Goal: Information Seeking & Learning: Learn about a topic

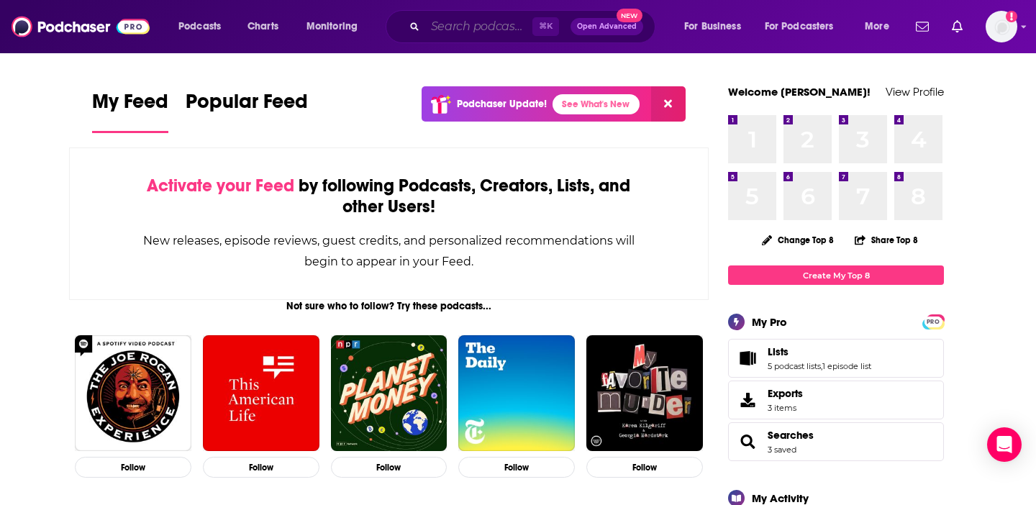
click at [437, 24] on input "Search podcasts, credits, & more..." at bounding box center [478, 26] width 107 height 23
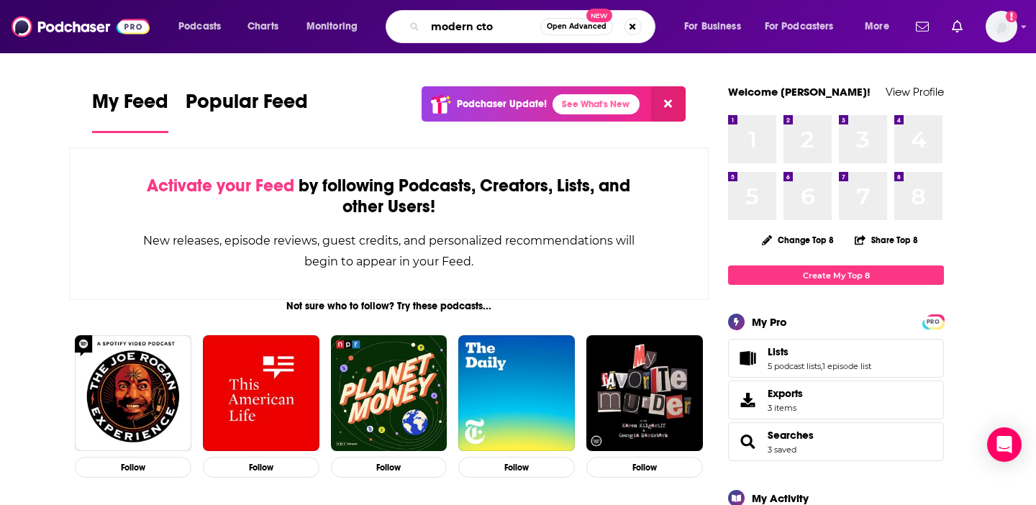
type input "modern cto"
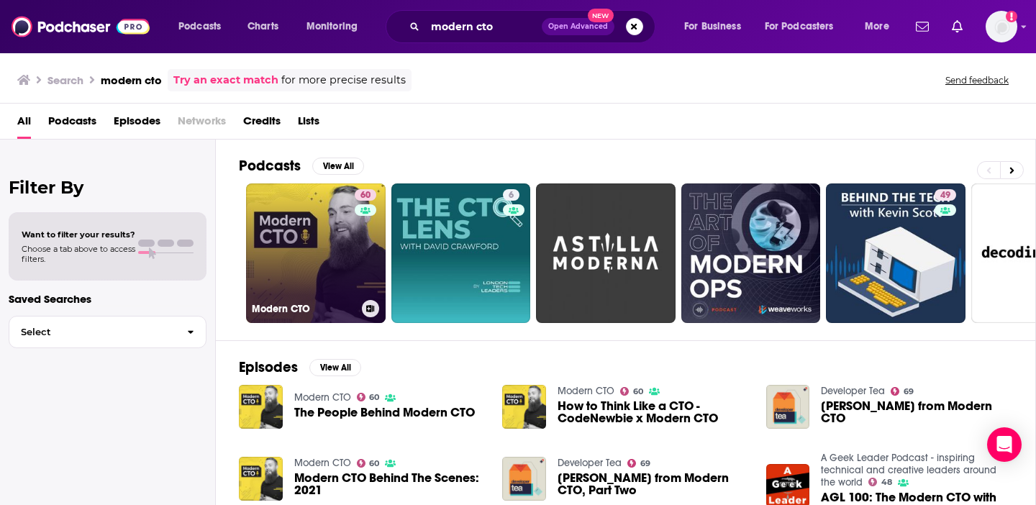
click at [328, 237] on link "60 Modern CTO" at bounding box center [316, 253] width 140 height 140
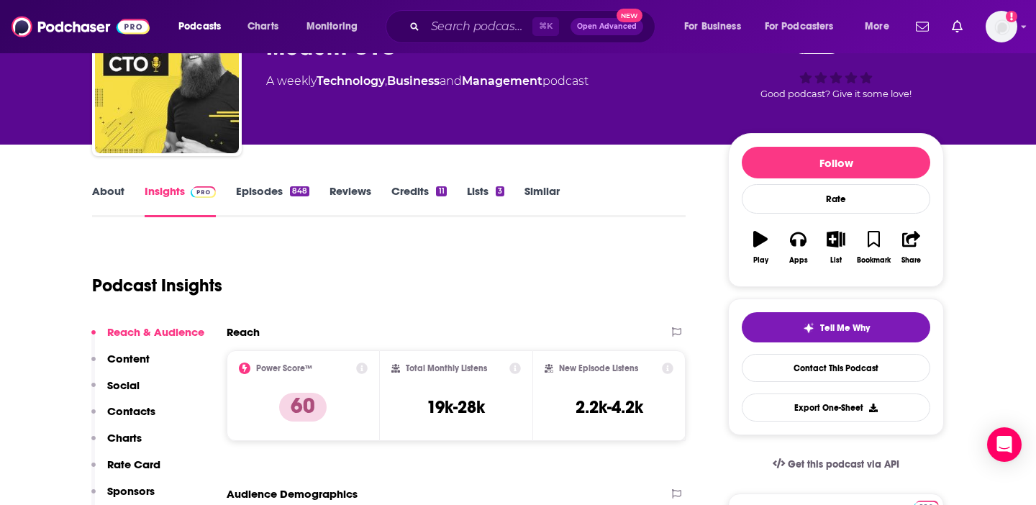
scroll to position [142, 0]
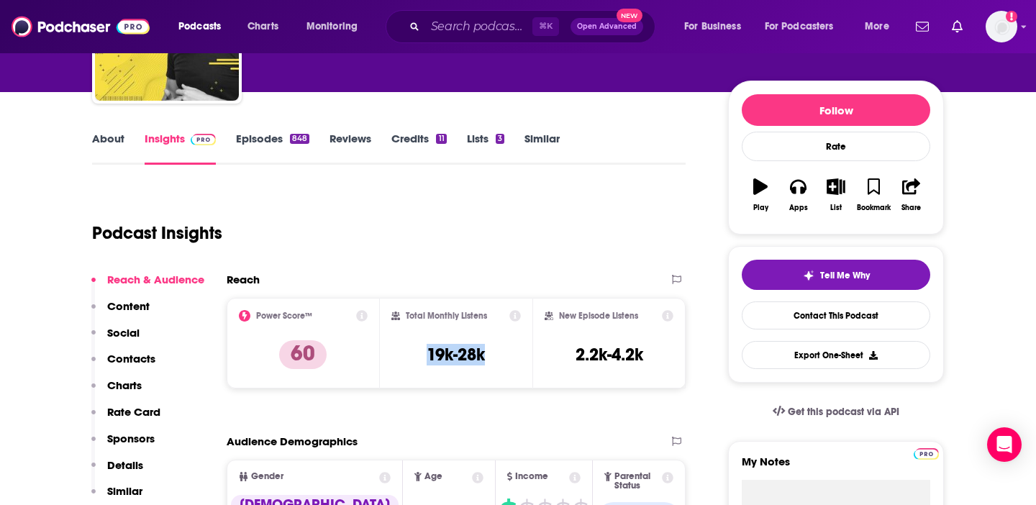
drag, startPoint x: 406, startPoint y: 355, endPoint x: 500, endPoint y: 356, distance: 94.3
click at [500, 356] on div "Total Monthly Listens 19k-28k" at bounding box center [456, 343] width 130 height 66
copy h3 "19k-28k"
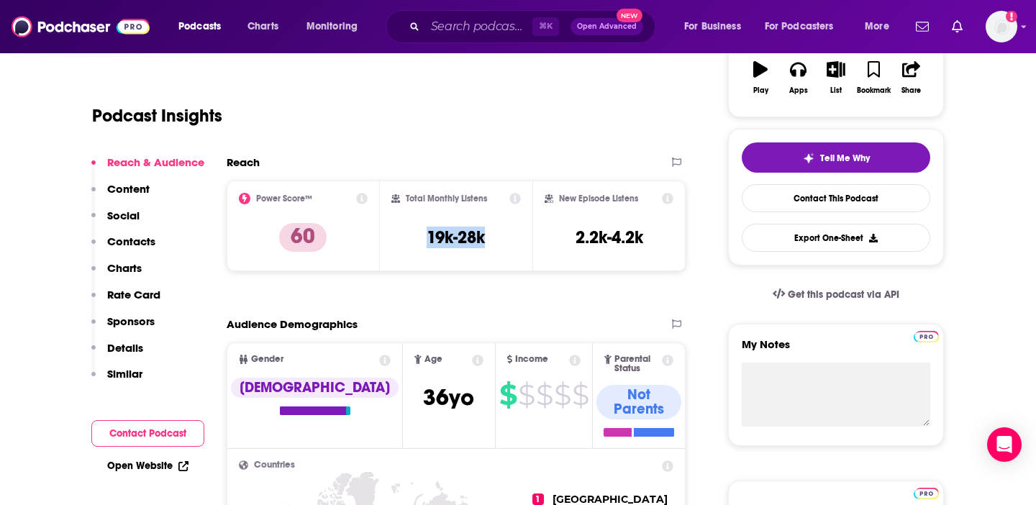
scroll to position [263, 0]
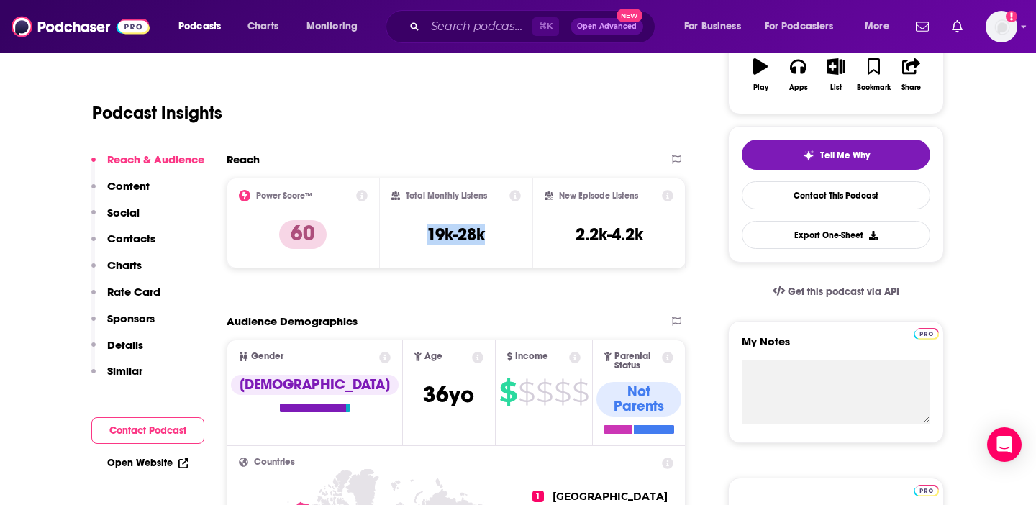
click at [134, 183] on p "Content" at bounding box center [128, 186] width 42 height 14
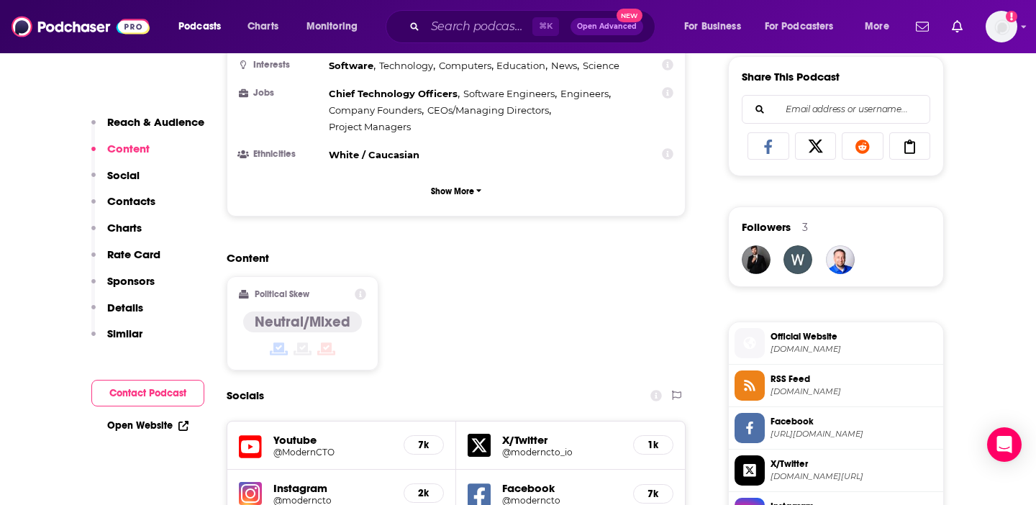
click at [128, 204] on p "Contacts" at bounding box center [131, 201] width 48 height 14
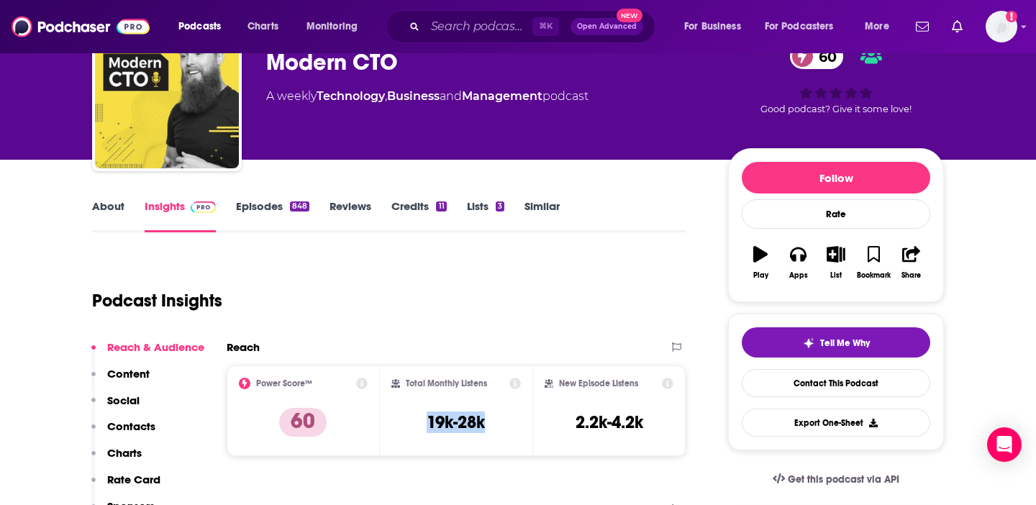
scroll to position [0, 0]
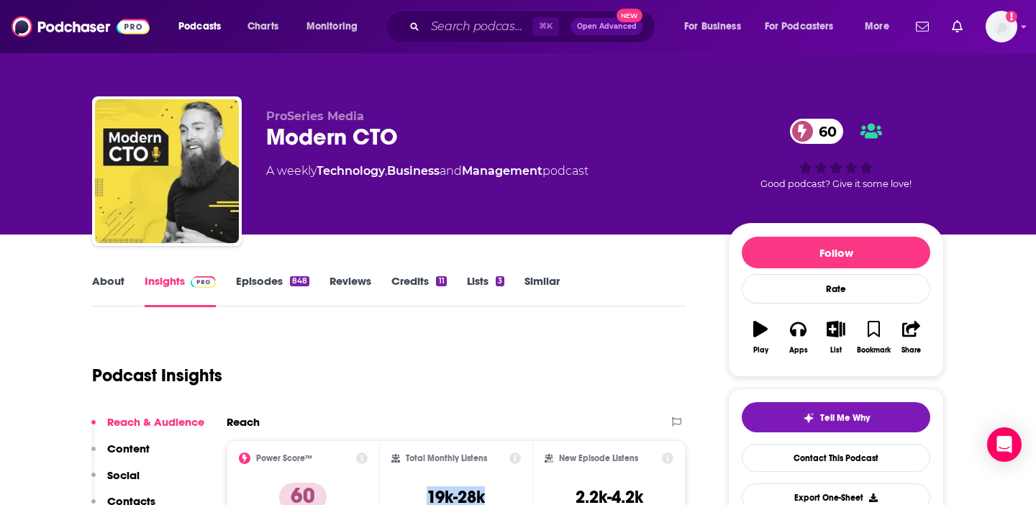
click at [106, 278] on link "About" at bounding box center [108, 290] width 32 height 33
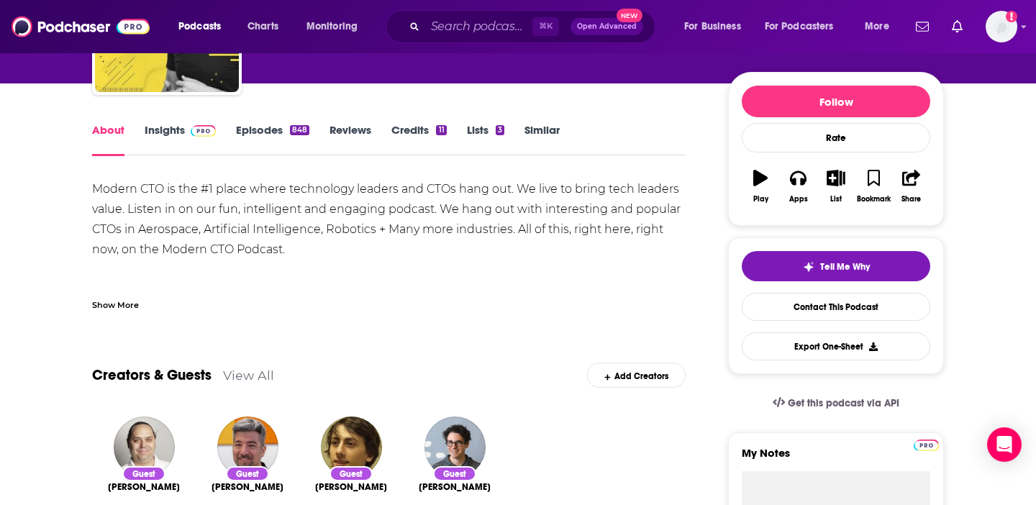
scroll to position [112, 0]
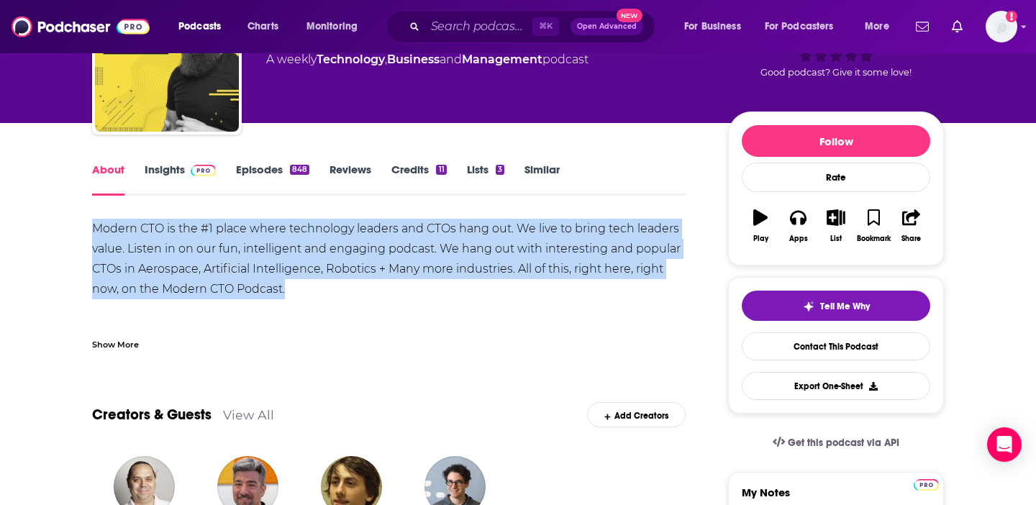
drag, startPoint x: 318, startPoint y: 289, endPoint x: 67, endPoint y: 232, distance: 257.6
copy div "Modern CTO is the #1 place where technology leaders and CTOs hang out. We live …"
click at [172, 176] on link "Insights" at bounding box center [180, 179] width 71 height 33
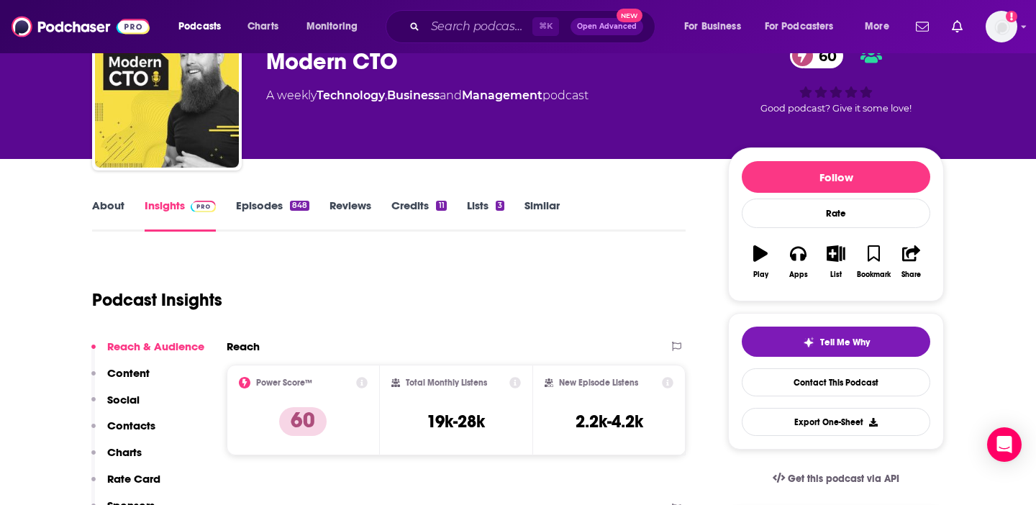
scroll to position [160, 0]
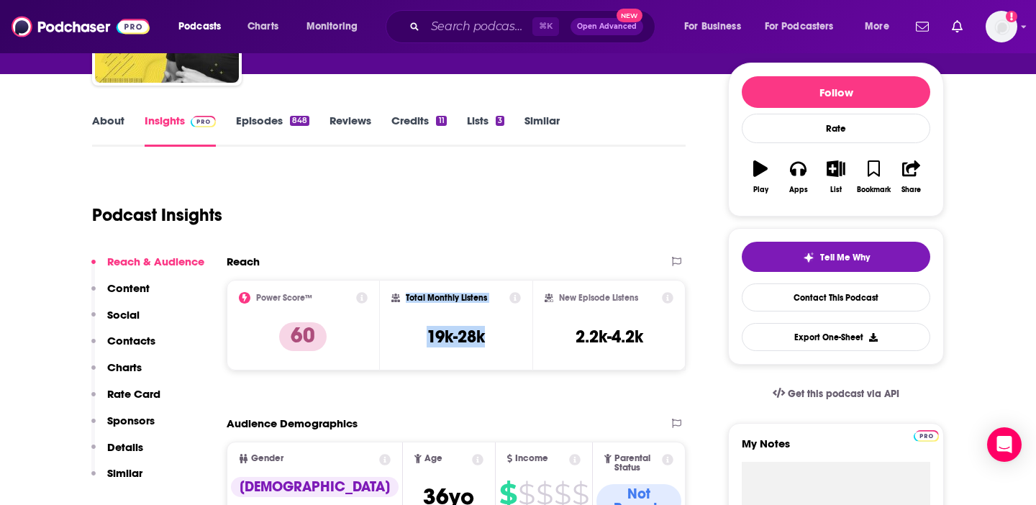
copy div "Total Monthly Listens 19k-28k"
drag, startPoint x: 396, startPoint y: 294, endPoint x: 494, endPoint y: 341, distance: 107.8
click at [494, 341] on div "Total Monthly Listens 19k-28k" at bounding box center [456, 325] width 153 height 91
click at [132, 444] on p "Details" at bounding box center [125, 447] width 36 height 14
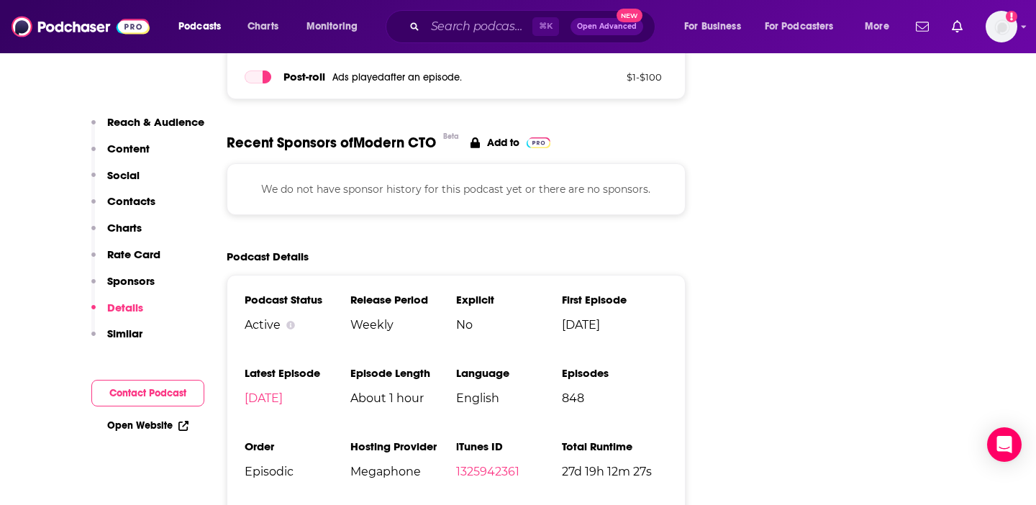
scroll to position [2099, 0]
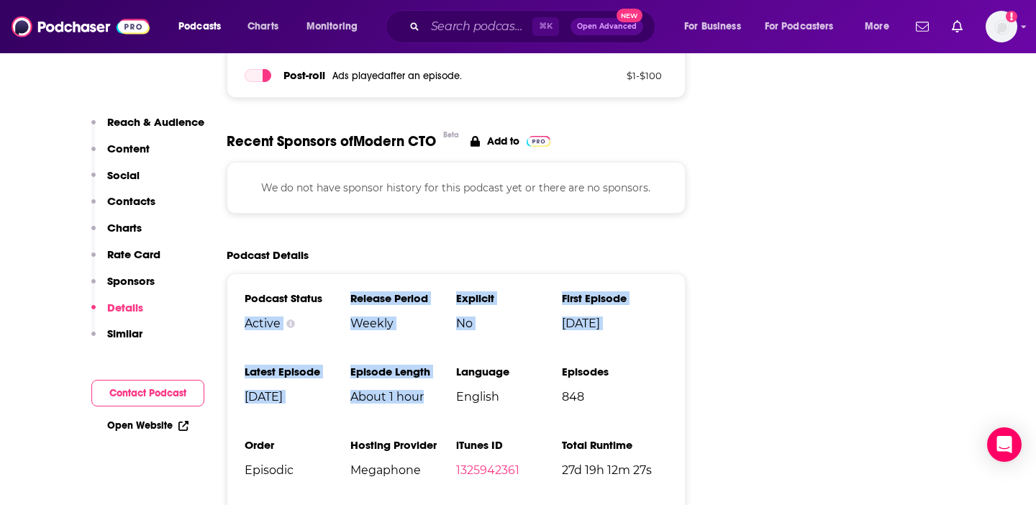
drag, startPoint x: 349, startPoint y: 253, endPoint x: 437, endPoint y: 357, distance: 135.8
click at [437, 357] on ul "Podcast Status Active Release Period Weekly Explicit No First Episode [DATE] La…" at bounding box center [456, 426] width 423 height 271
click at [413, 365] on h3 "Episode Length" at bounding box center [403, 372] width 106 height 14
drag, startPoint x: 350, startPoint y: 248, endPoint x: 405, endPoint y: 337, distance: 104.4
click at [393, 326] on ul "Podcast Status Active Release Period Weekly Explicit No First Episode [DATE] La…" at bounding box center [456, 426] width 423 height 271
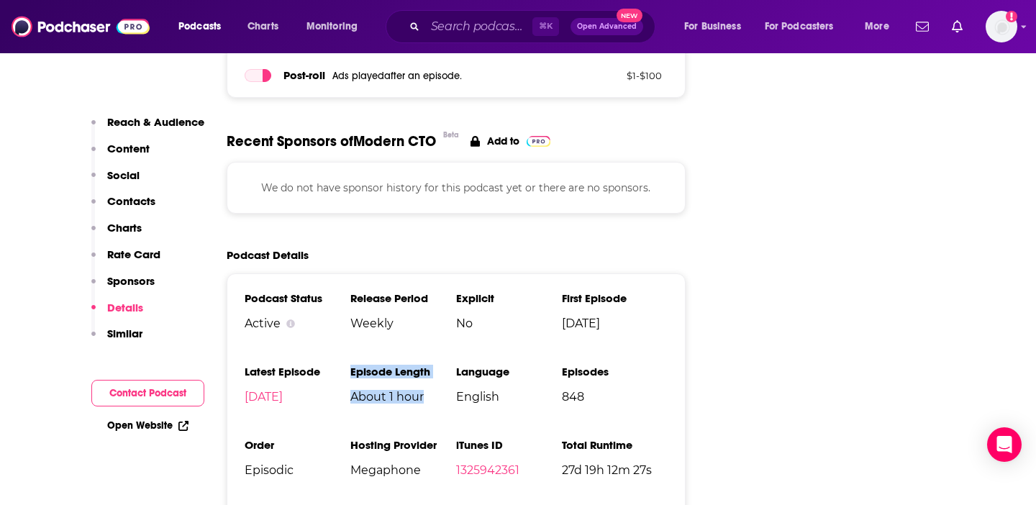
drag, startPoint x: 426, startPoint y: 353, endPoint x: 351, endPoint y: 324, distance: 80.4
click at [351, 365] on li "Episode Length About 1 hour" at bounding box center [403, 390] width 106 height 50
copy li "Episode Length About 1 hour"
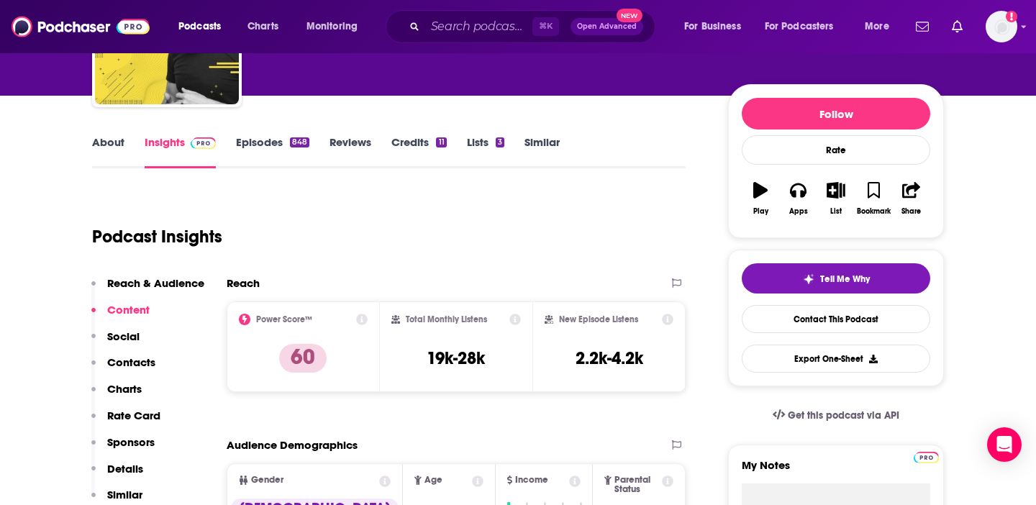
scroll to position [0, 0]
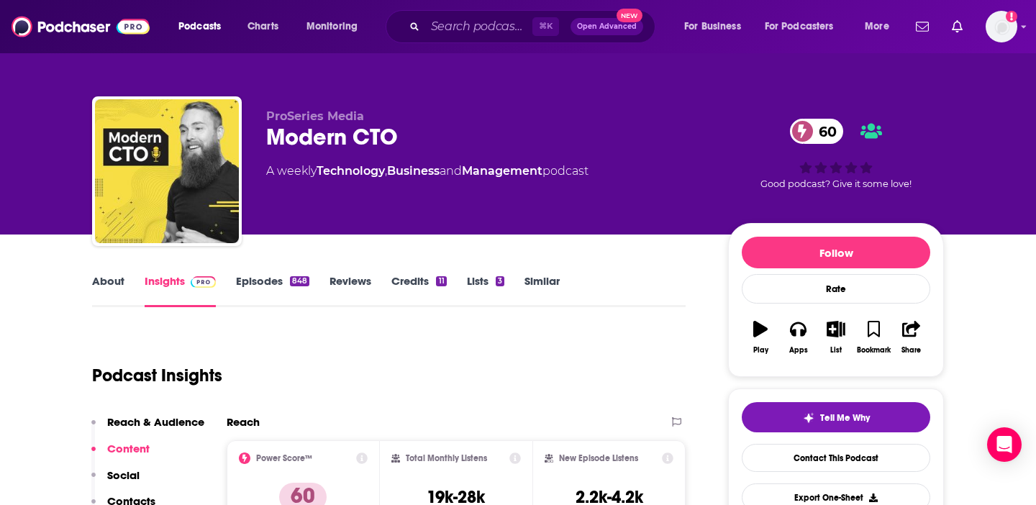
click at [275, 289] on link "Episodes 848" at bounding box center [272, 290] width 73 height 33
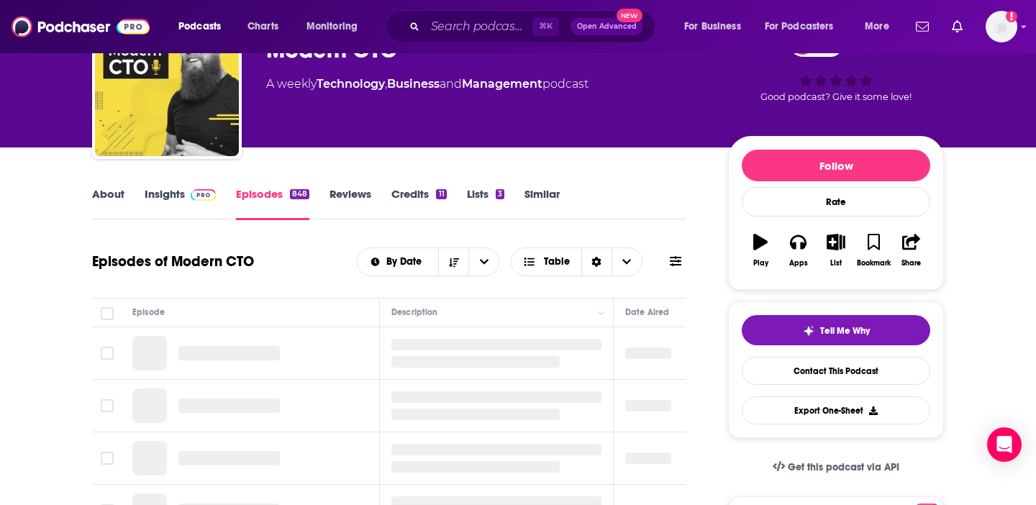
scroll to position [182, 0]
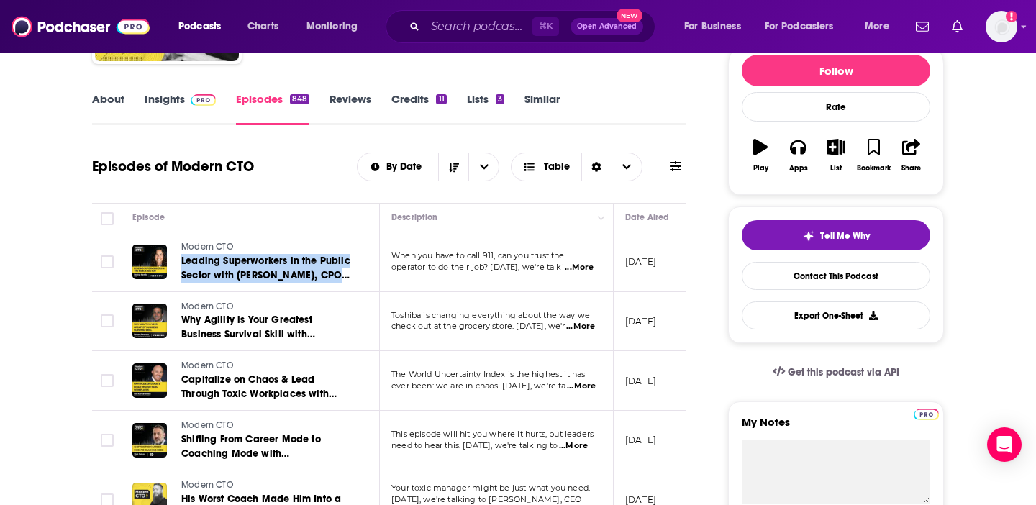
drag, startPoint x: 178, startPoint y: 263, endPoint x: 376, endPoint y: 269, distance: 197.3
click at [376, 269] on td "Modern CTO Leading Superworkers in the Public Sector with [PERSON_NAME], CPO at…" at bounding box center [250, 262] width 259 height 60
click at [568, 171] on span "Table" at bounding box center [557, 167] width 26 height 10
click at [561, 196] on span "Card" at bounding box center [586, 193] width 90 height 8
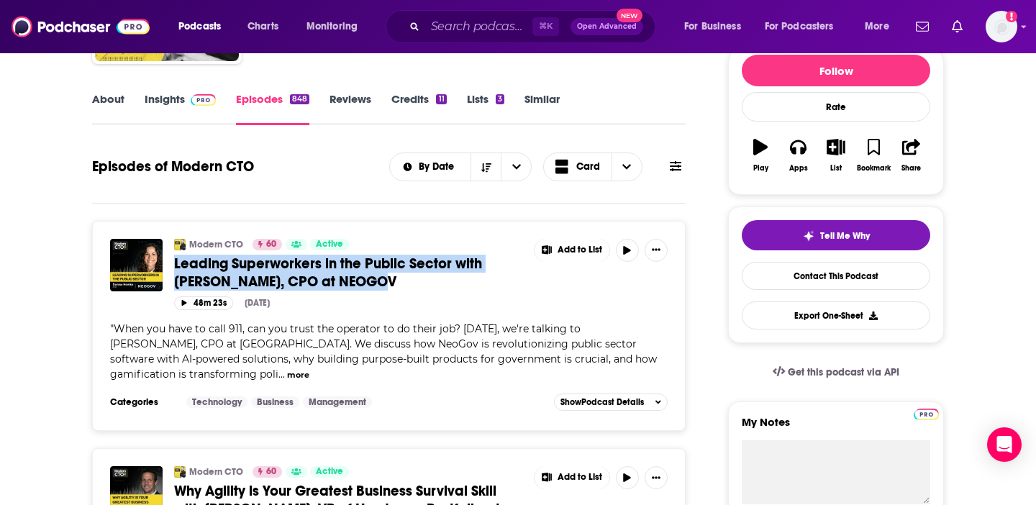
drag, startPoint x: 172, startPoint y: 262, endPoint x: 422, endPoint y: 286, distance: 250.8
click at [422, 286] on div "Modern CTO 60 Active Leading Superworkers in the Public Sector with [PERSON_NAM…" at bounding box center [389, 274] width 558 height 71
copy span "Leading Superworkers in the Public Sector with [PERSON_NAME], CPO at NEOGOV"
drag, startPoint x: 363, startPoint y: 275, endPoint x: 762, endPoint y: 3, distance: 483.2
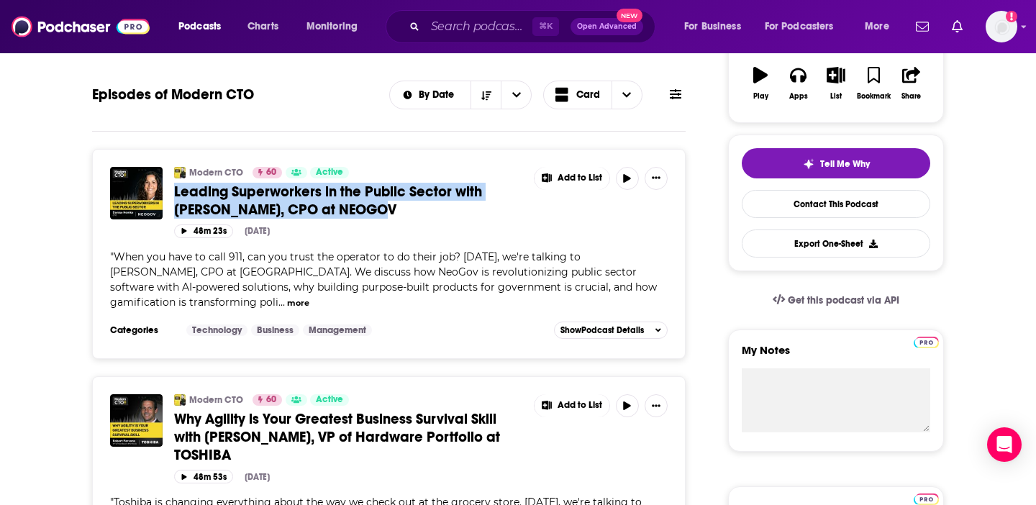
scroll to position [297, 0]
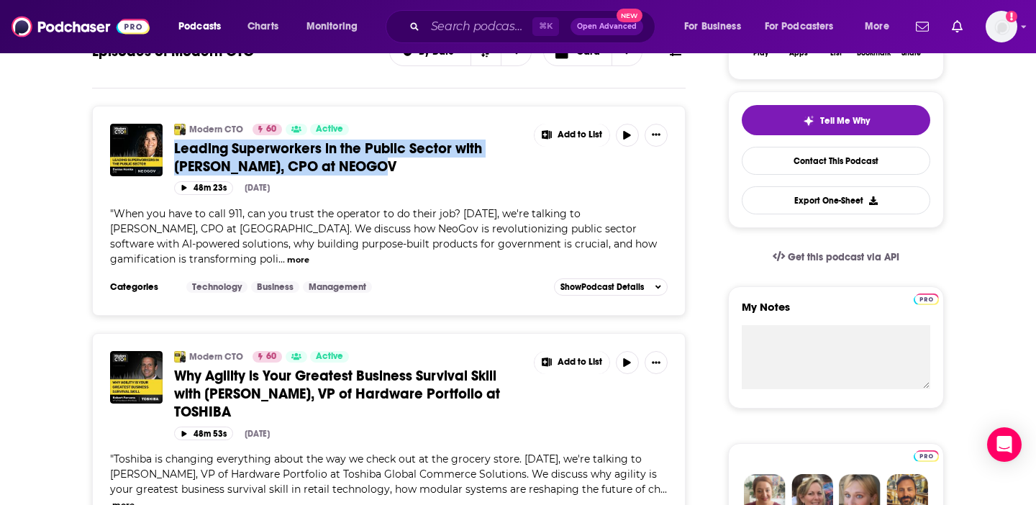
drag, startPoint x: 170, startPoint y: 373, endPoint x: 240, endPoint y: 408, distance: 77.9
click at [240, 408] on div "Modern CTO 60 Active Why Agility is Your Greatest Business Survival Skill with …" at bounding box center [389, 395] width 558 height 89
copy span "Why Agility is Your Greatest Business Survival Skill with [PERSON_NAME], VP of …"
drag, startPoint x: 278, startPoint y: 377, endPoint x: 721, endPoint y: 0, distance: 581.3
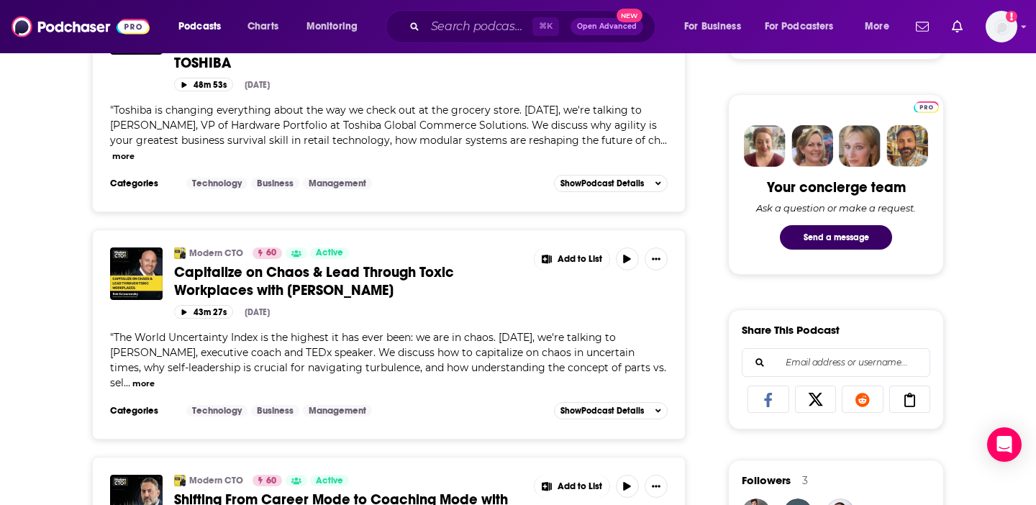
scroll to position [661, 0]
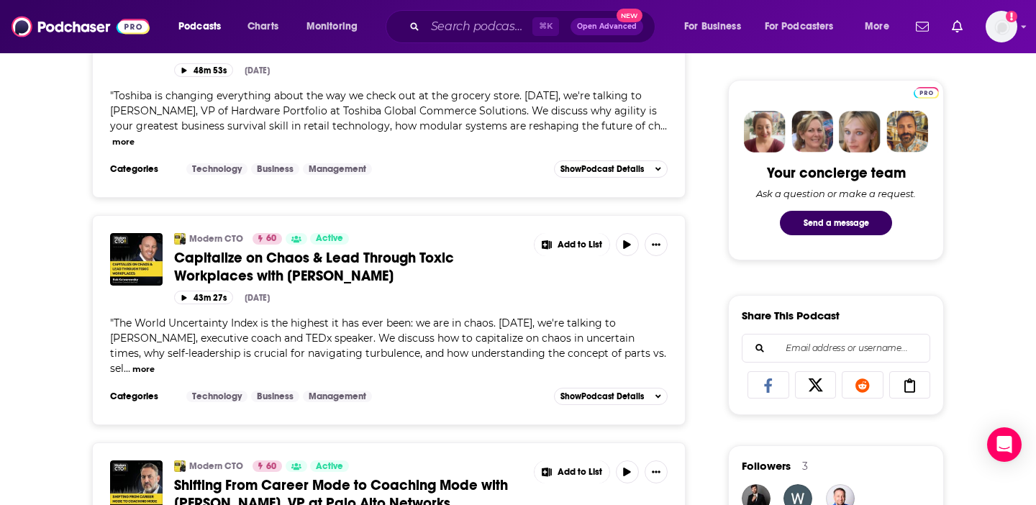
drag, startPoint x: 168, startPoint y: 242, endPoint x: 409, endPoint y: 254, distance: 241.3
click at [408, 253] on div "Modern CTO 60 Active Capitalize on Chaos & Lead Through Toxic Workplaces with […" at bounding box center [389, 268] width 558 height 71
drag, startPoint x: 172, startPoint y: 242, endPoint x: 416, endPoint y: 266, distance: 245.1
click at [416, 266] on div "Modern CTO 60 Active Capitalize on Chaos & Lead Through Toxic Workplaces with […" at bounding box center [389, 268] width 558 height 71
copy span "Capitalize on Chaos & Lead Through Toxic Workplaces with [PERSON_NAME]"
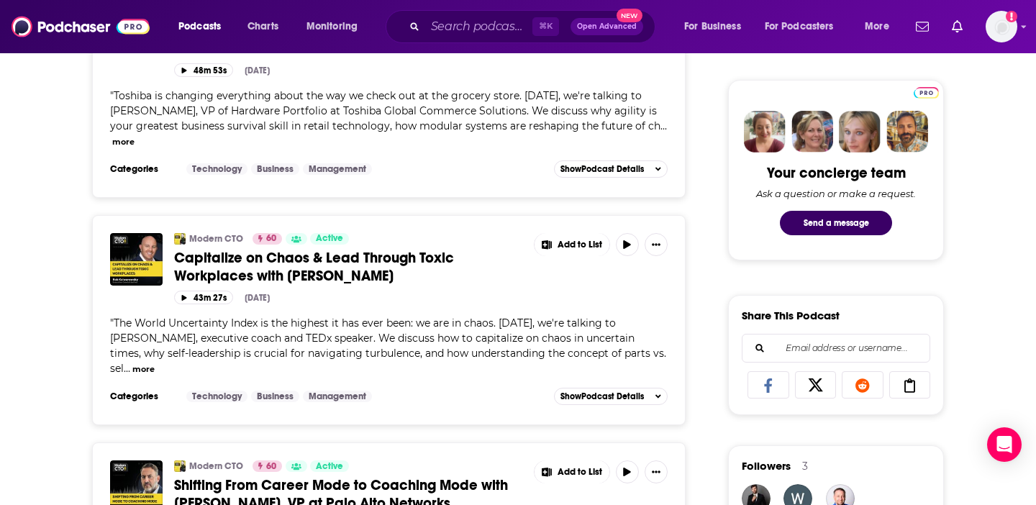
drag, startPoint x: 281, startPoint y: 253, endPoint x: 668, endPoint y: 10, distance: 456.5
